Goal: Download file/media

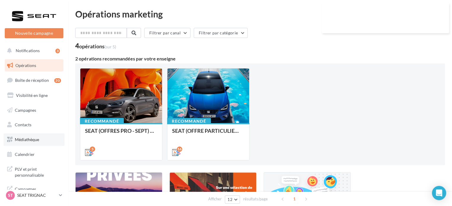
click at [36, 140] on span "Médiathèque" at bounding box center [27, 139] width 24 height 5
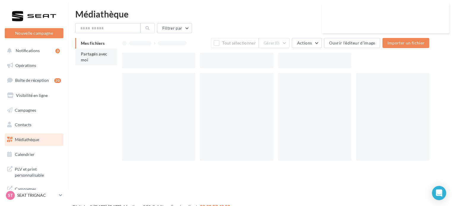
click at [96, 59] on li "Partagés avec moi" at bounding box center [96, 57] width 42 height 17
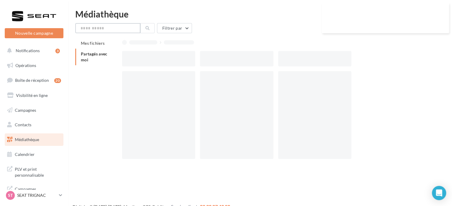
click at [97, 30] on input "text" at bounding box center [107, 28] width 65 height 10
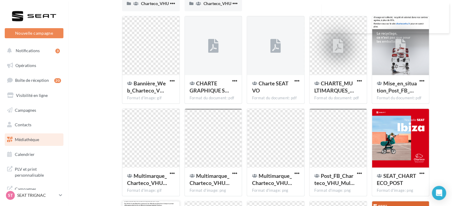
scroll to position [64, 0]
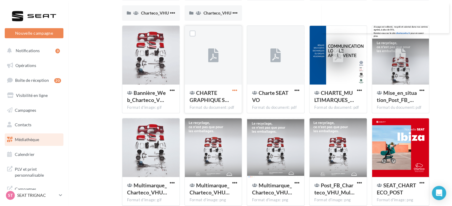
type input "******"
click at [236, 91] on span "button" at bounding box center [234, 90] width 5 height 5
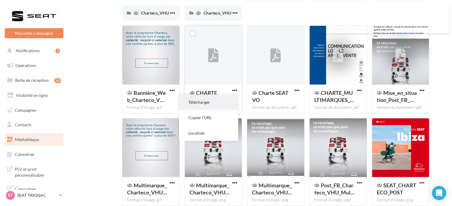
click at [218, 101] on button "Télécharger" at bounding box center [208, 101] width 59 height 15
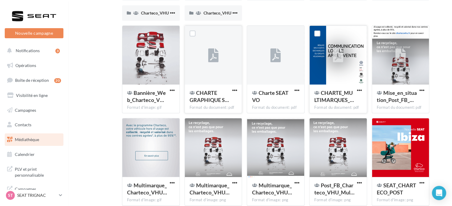
click at [352, 59] on div at bounding box center [338, 55] width 57 height 59
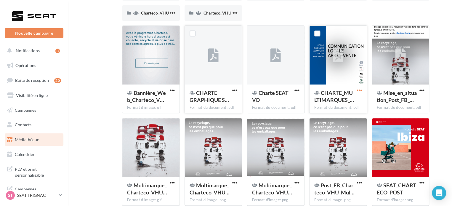
click at [358, 91] on span "button" at bounding box center [359, 90] width 5 height 5
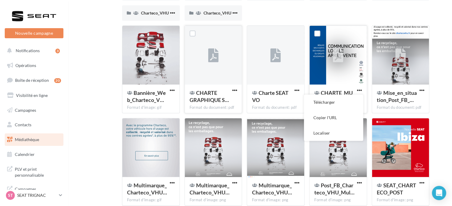
click at [337, 103] on button "Télécharger" at bounding box center [333, 101] width 59 height 15
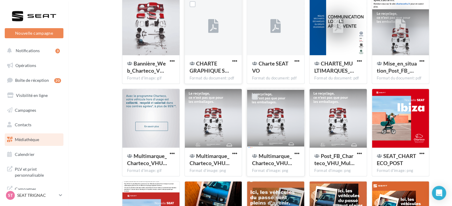
scroll to position [34, 0]
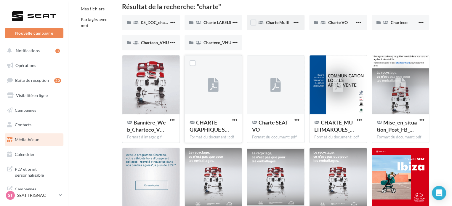
click at [264, 23] on div "Charte Multi" at bounding box center [276, 22] width 58 height 15
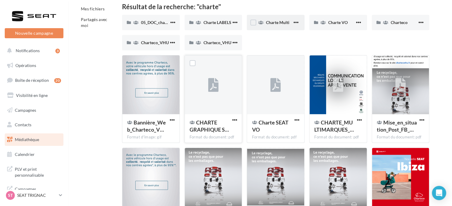
scroll to position [9, 0]
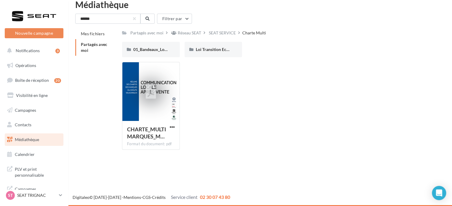
click at [47, 144] on link "Médiathèque" at bounding box center [34, 139] width 61 height 12
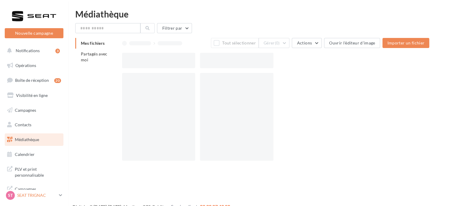
click at [32, 198] on p "SEAT TRIGNAC" at bounding box center [36, 195] width 39 height 6
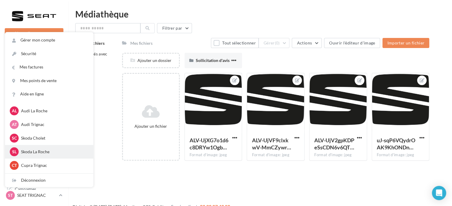
scroll to position [59, 0]
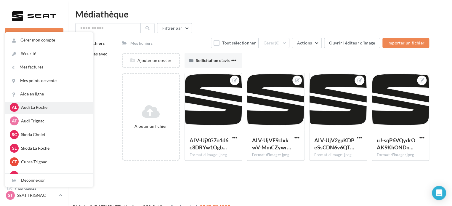
click at [39, 109] on p "Audi La Roche" at bounding box center [53, 107] width 65 height 6
